Goal: Find specific page/section: Find specific page/section

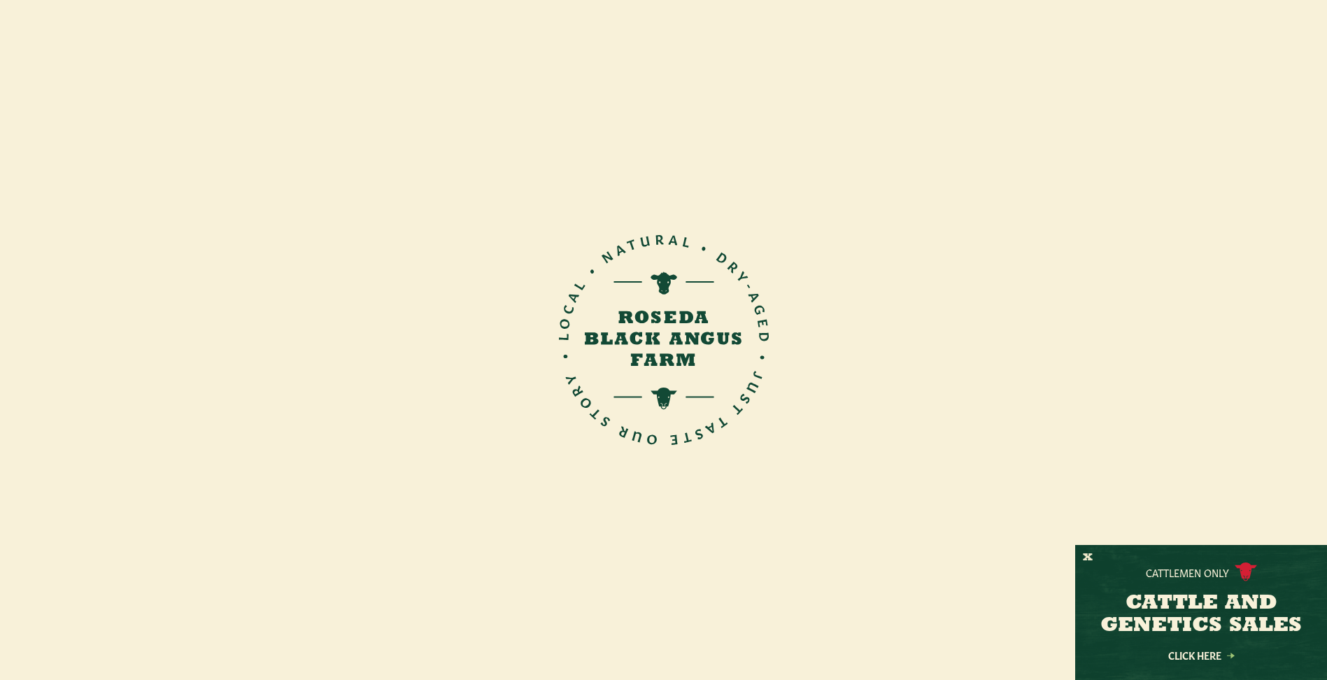
scroll to position [210, 0]
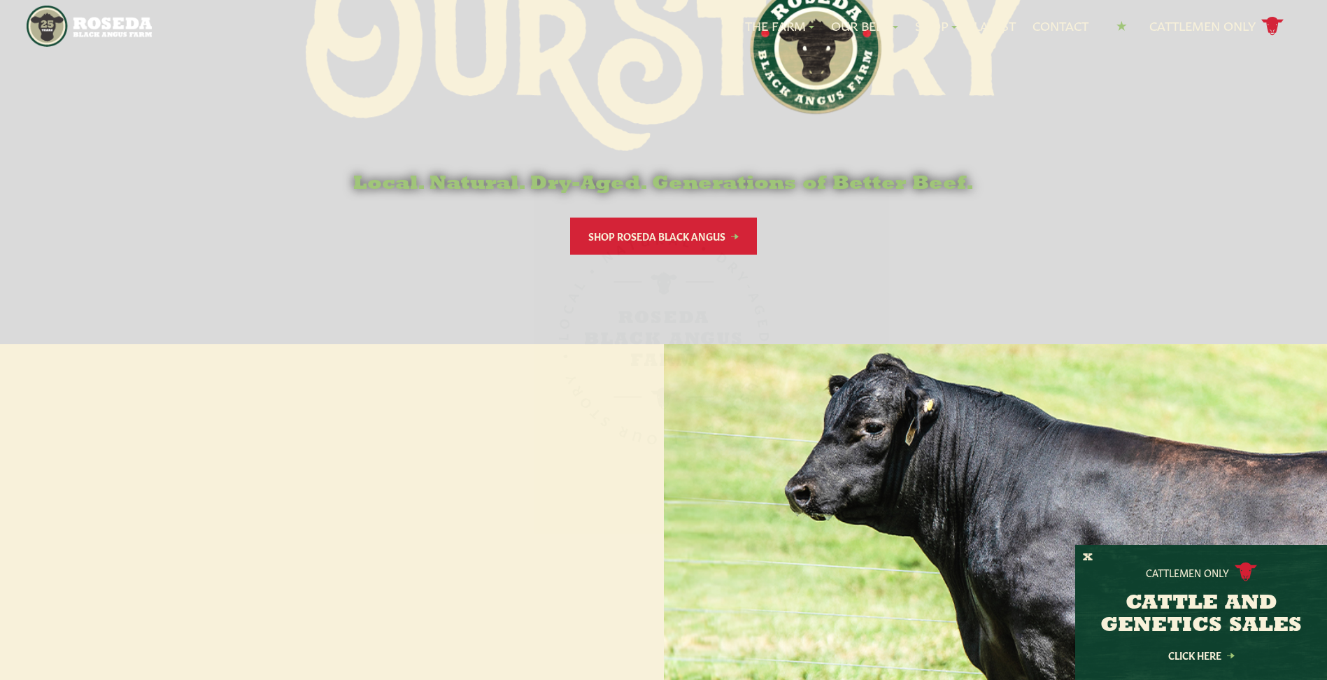
click at [1094, 556] on div "Cattlemen Only CATTLE AND GENETICS SALES Click Here" at bounding box center [1201, 612] width 252 height 135
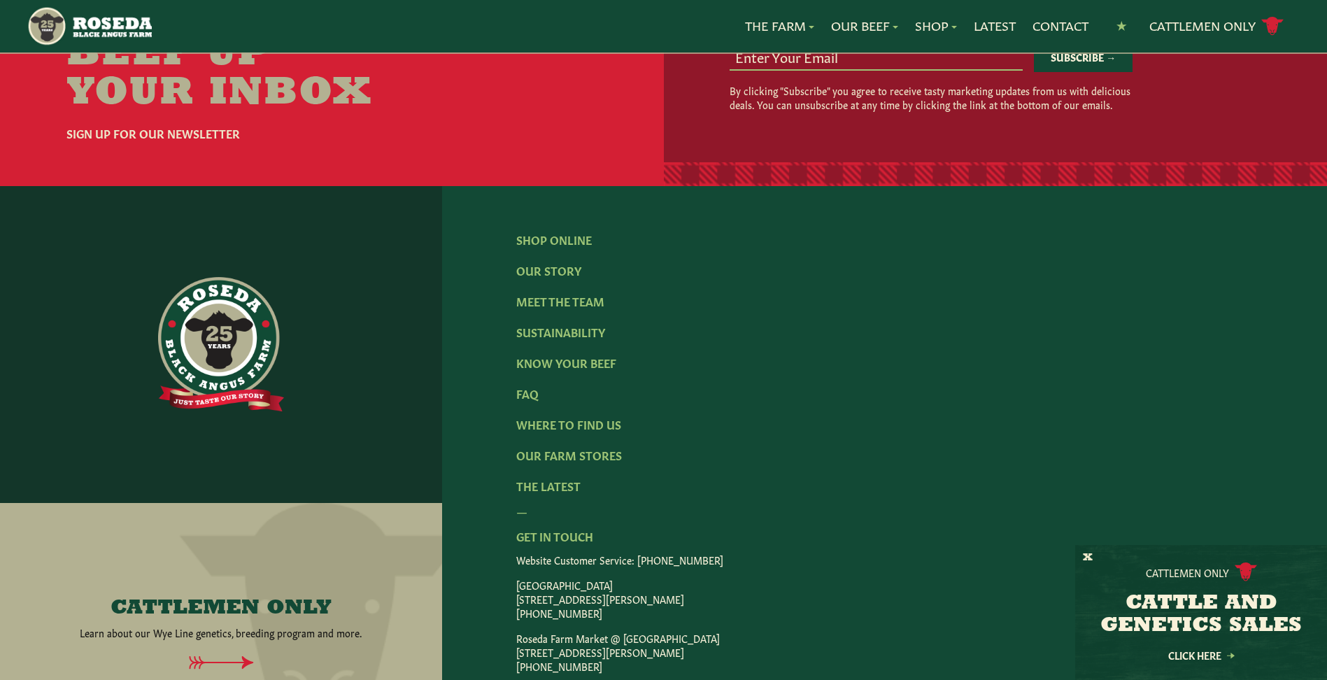
scroll to position [2168, 0]
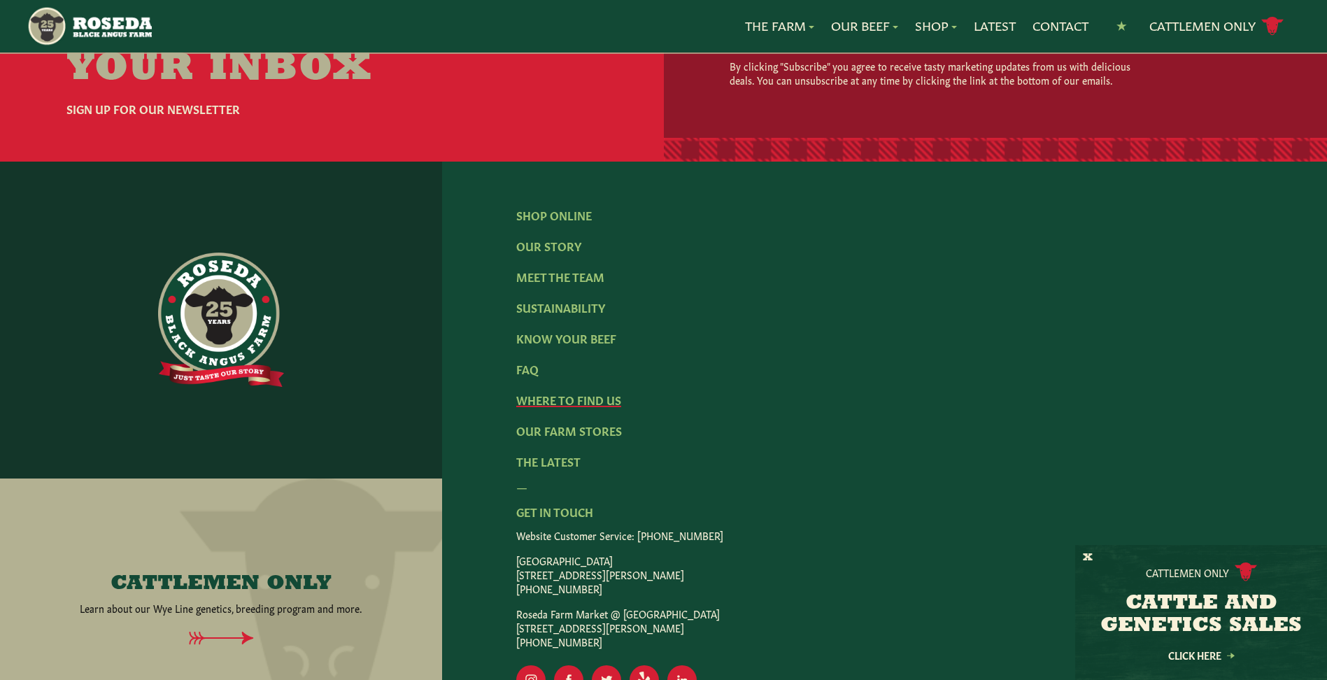
click at [605, 392] on link "Where To Find Us" at bounding box center [568, 399] width 105 height 15
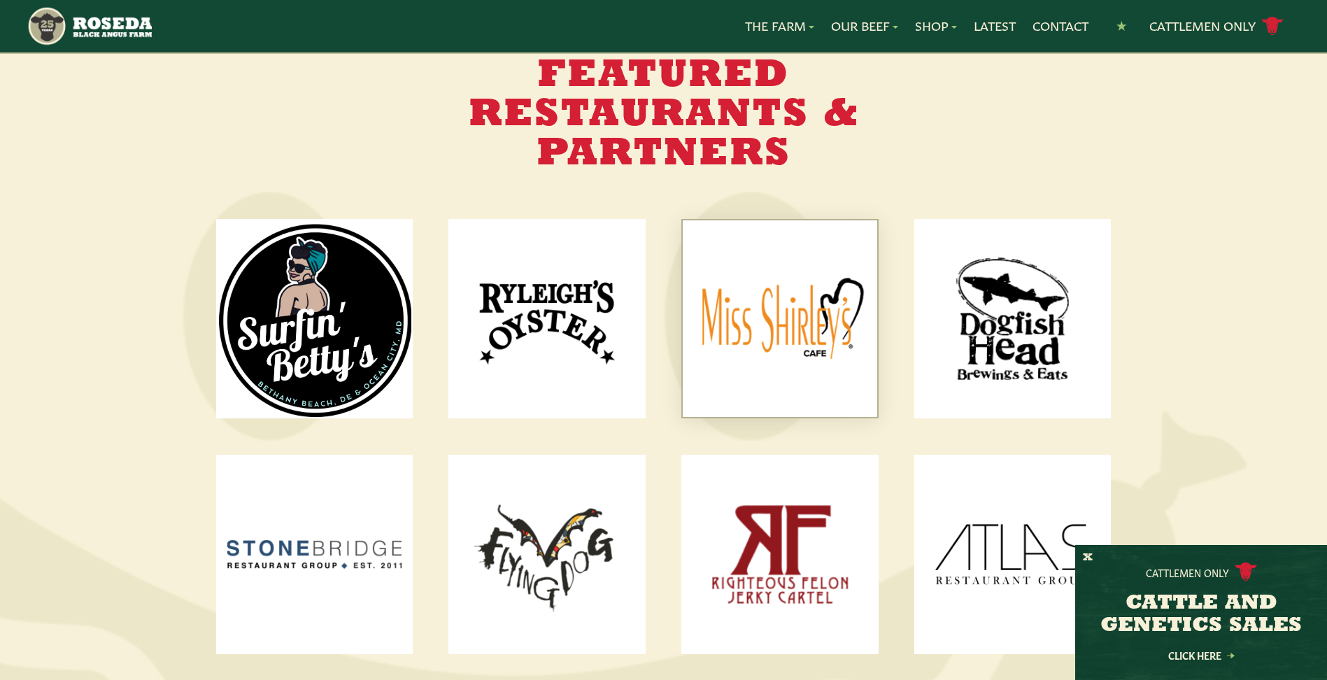
scroll to position [1819, 0]
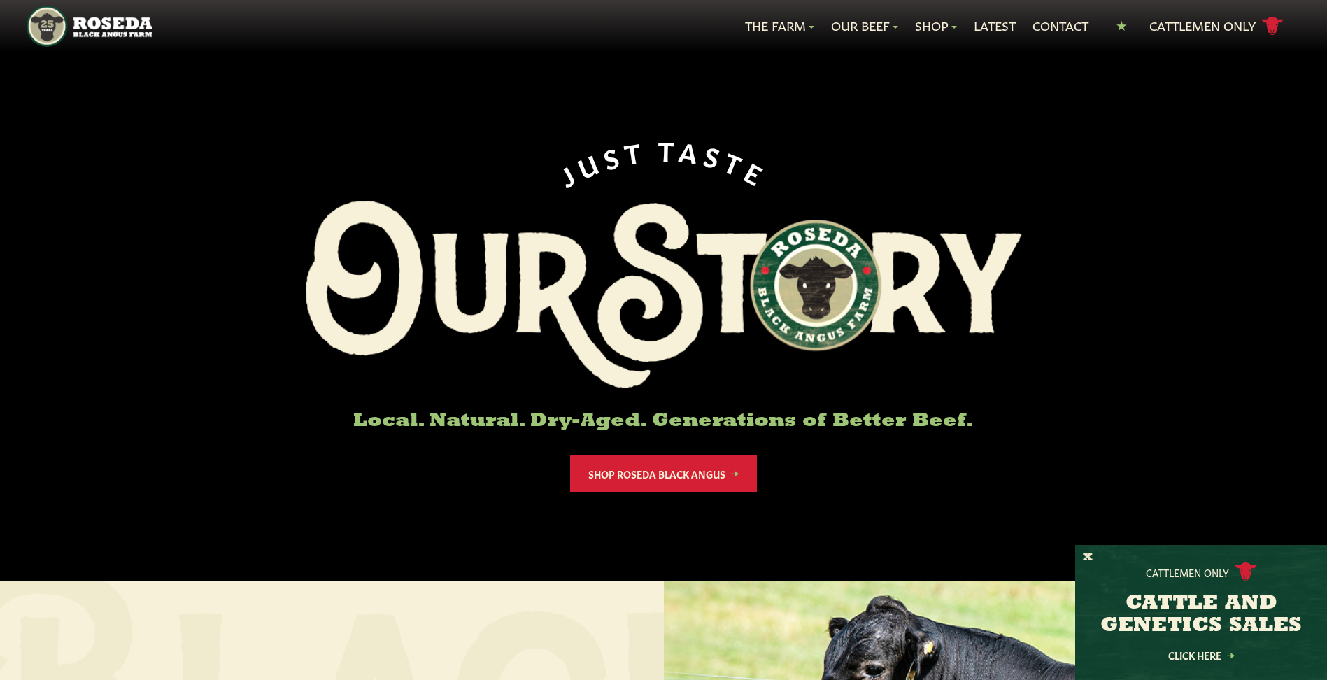
click at [1094, 555] on div "Cattlemen Only CATTLE AND GENETICS SALES Click Here" at bounding box center [1201, 612] width 252 height 135
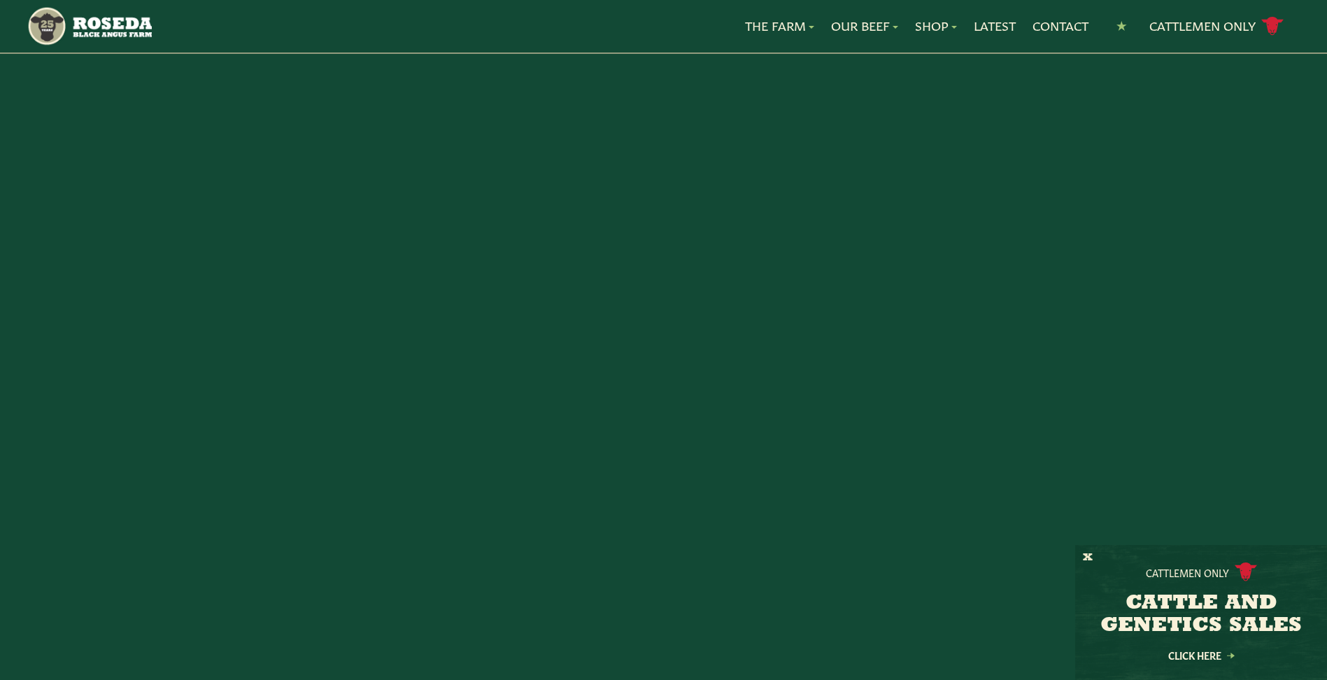
scroll to position [280, 0]
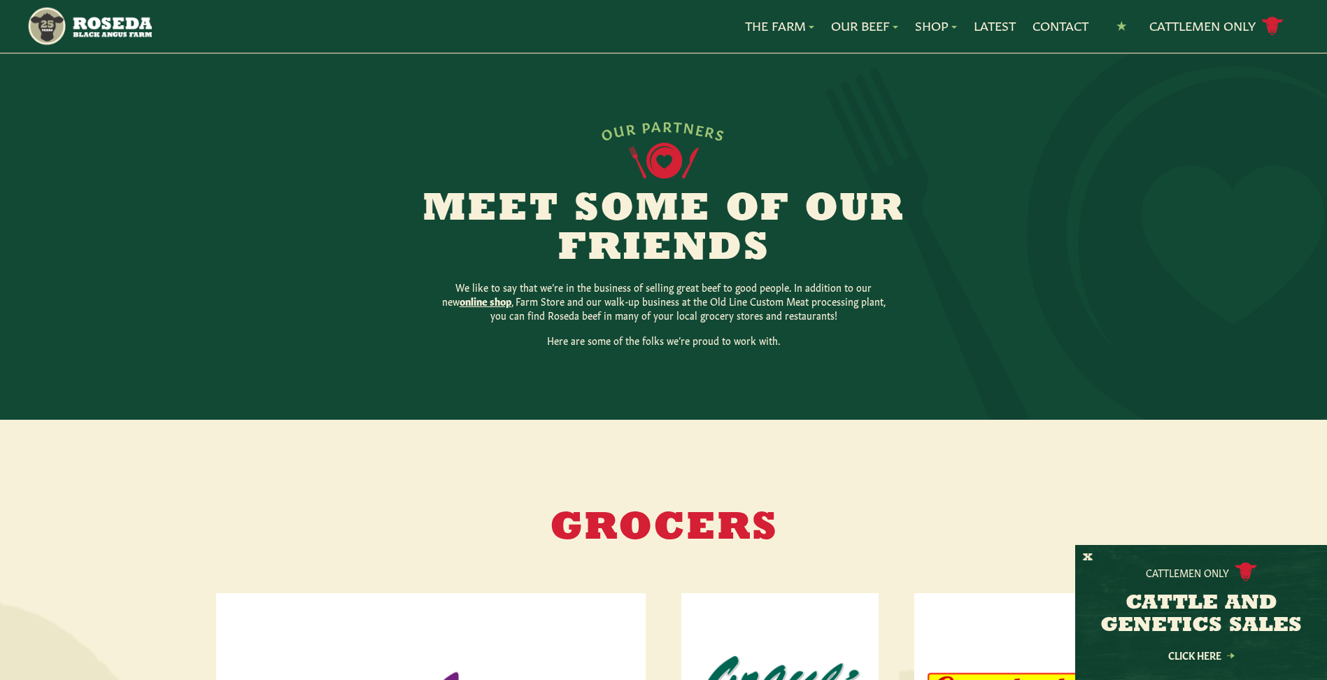
click at [1080, 558] on div "Cattlemen Only CATTLE AND GENETICS SALES Click Here" at bounding box center [1201, 612] width 252 height 135
click at [1089, 554] on button "X" at bounding box center [1088, 558] width 10 height 15
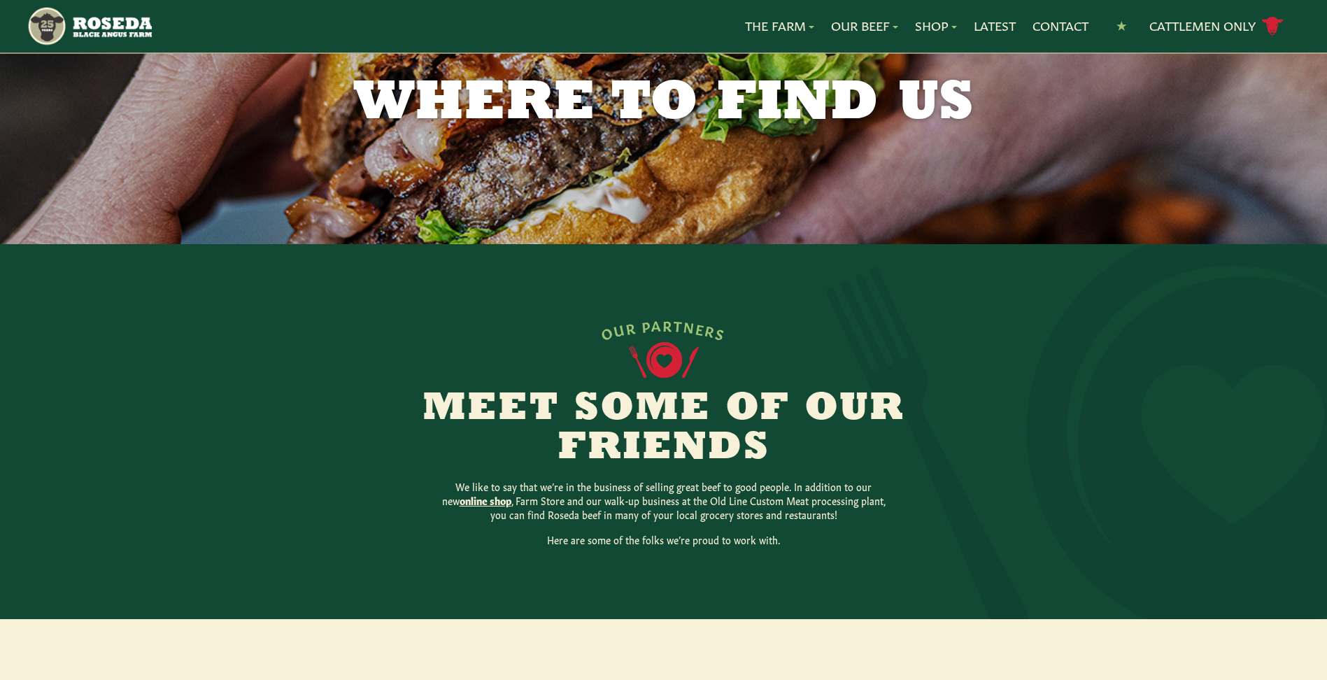
scroll to position [0, 0]
